Goal: Transaction & Acquisition: Purchase product/service

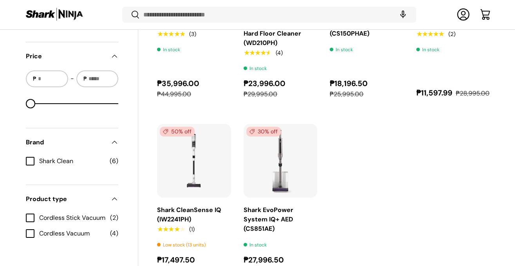
scroll to position [683, 0]
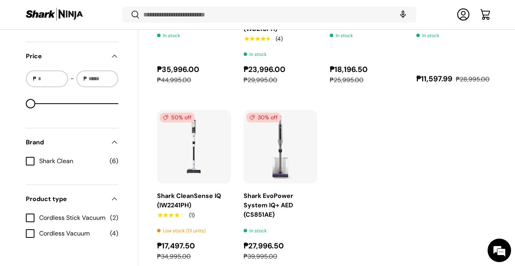
click at [32, 208] on summary "Product type" at bounding box center [72, 199] width 92 height 28
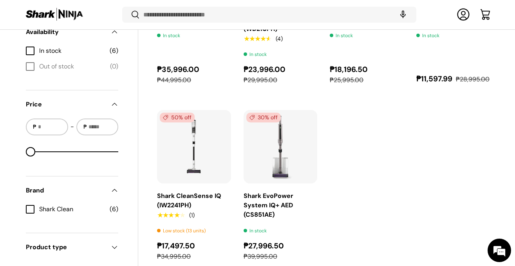
scroll to position [716, 0]
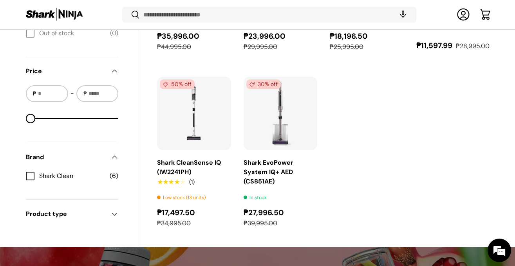
click at [120, 162] on div "Filters Filter & Sort Close Applied Filters Clear all Sort by Featured Best sel…" at bounding box center [81, 64] width 113 height 366
click at [116, 156] on span at bounding box center [115, 158] width 8 height 8
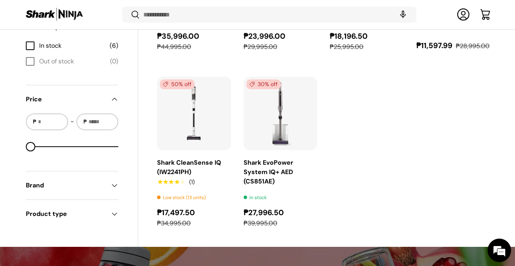
click at [113, 182] on span at bounding box center [115, 186] width 8 height 8
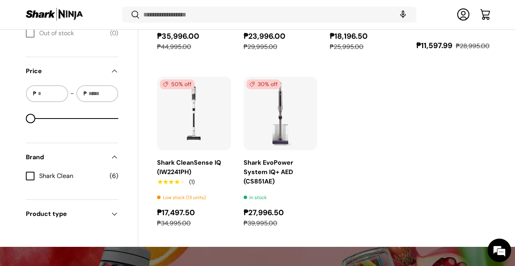
scroll to position [742, 0]
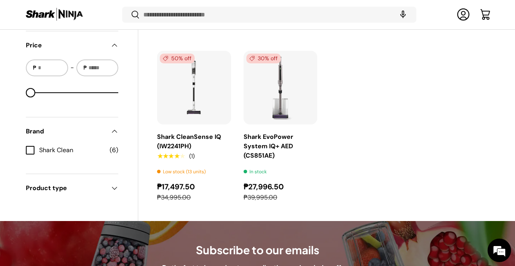
click at [114, 190] on span at bounding box center [115, 189] width 8 height 8
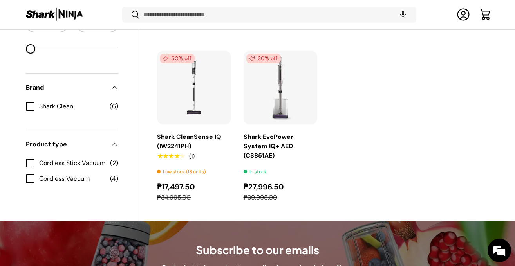
click at [33, 159] on label "Cordless Stick Vacuum (2)" at bounding box center [72, 163] width 92 height 9
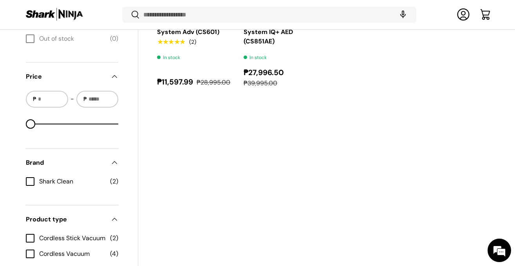
scroll to position [687, 0]
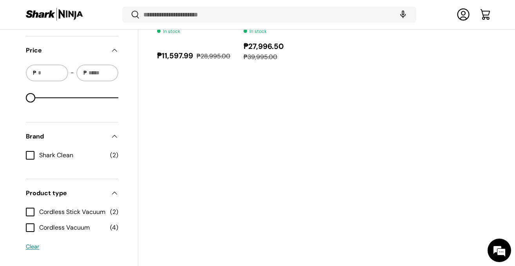
click at [36, 233] on label "Cordless Vacuum (4)" at bounding box center [72, 227] width 92 height 9
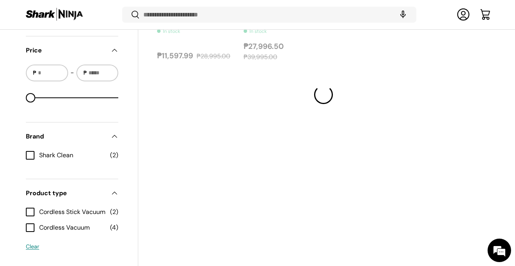
click at [30, 214] on label "Cordless Stick Vacuum (2)" at bounding box center [72, 212] width 92 height 9
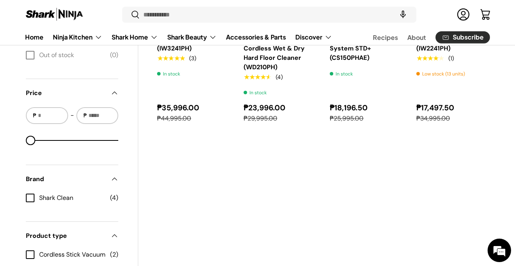
scroll to position [638, 0]
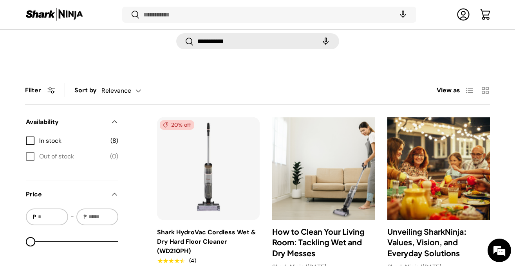
scroll to position [83, 0]
